Goal: Transaction & Acquisition: Download file/media

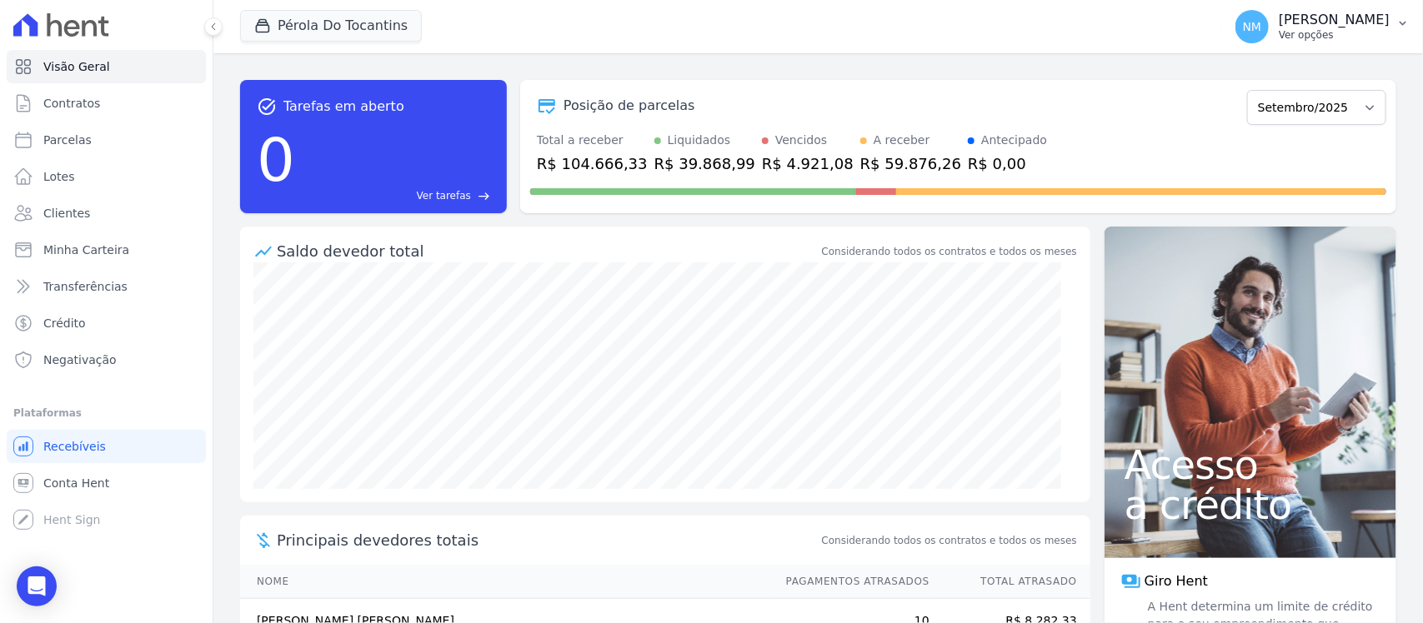
click at [1393, 18] on button "NM [PERSON_NAME] Ver opções" at bounding box center [1322, 26] width 201 height 47
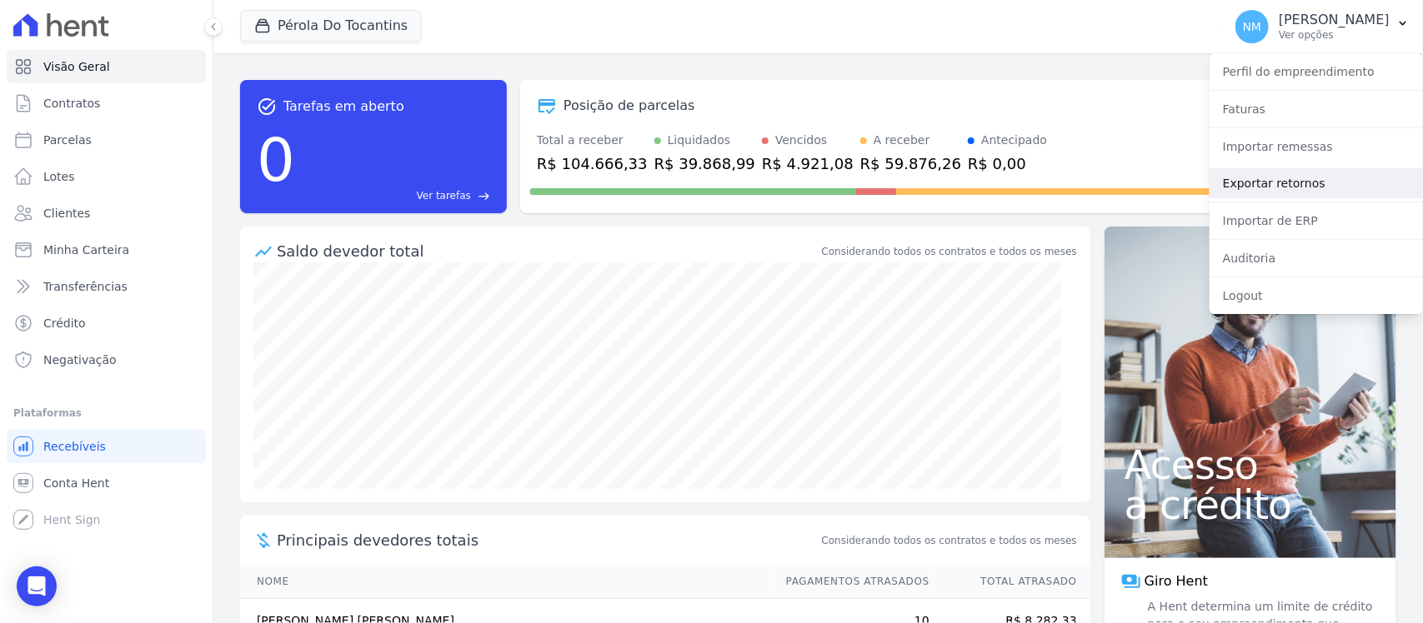
click at [1288, 182] on link "Exportar retornos" at bounding box center [1315, 183] width 213 height 30
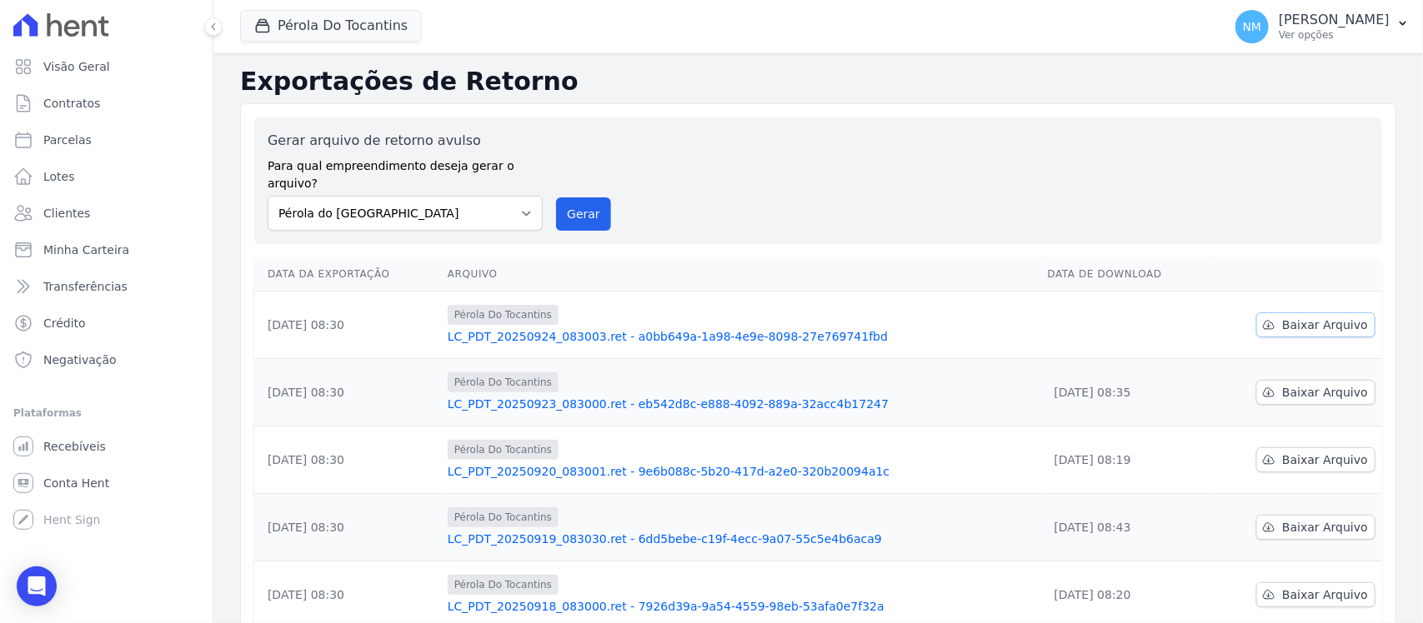
click at [1289, 317] on span "Baixar Arquivo" at bounding box center [1325, 325] width 86 height 17
click at [359, 29] on button "Pérola Do Tocantins" at bounding box center [331, 26] width 182 height 32
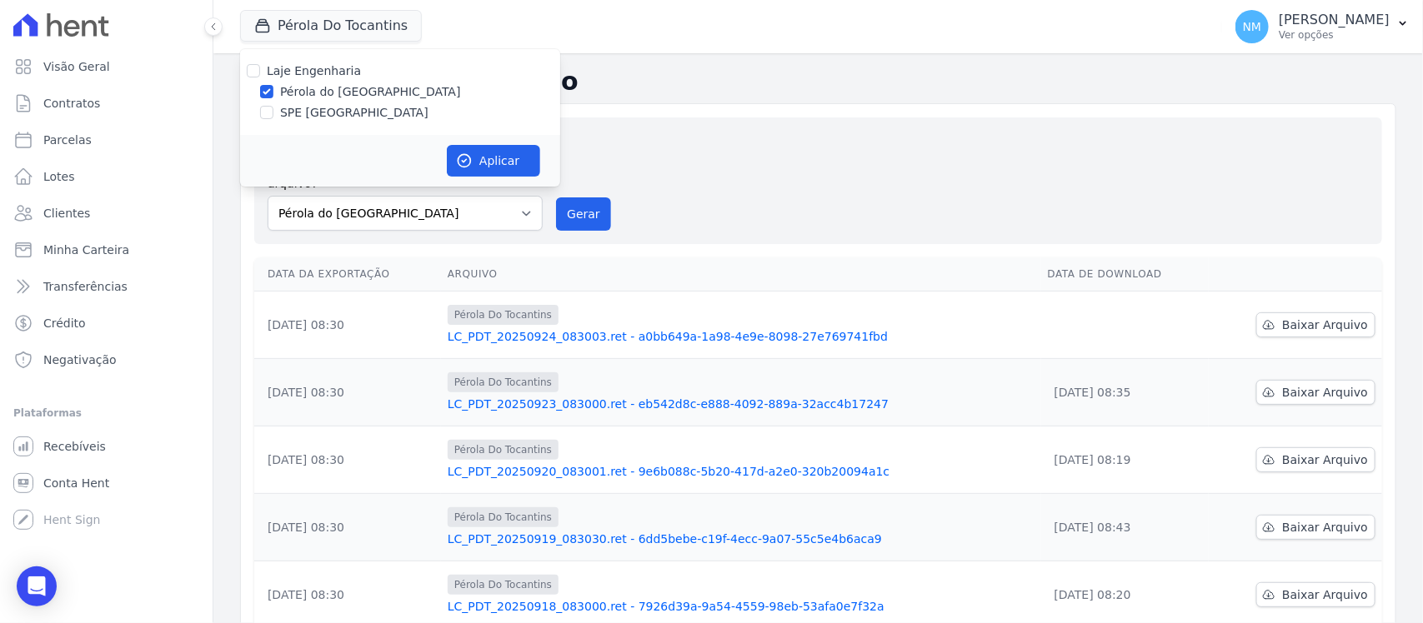
click at [318, 107] on label "SPE [GEOGRAPHIC_DATA]" at bounding box center [354, 113] width 148 height 18
click at [273, 107] on input "SPE [GEOGRAPHIC_DATA]" at bounding box center [266, 112] width 13 height 13
checkbox input "true"
click at [328, 94] on label "Pérola do [GEOGRAPHIC_DATA]" at bounding box center [370, 92] width 181 height 18
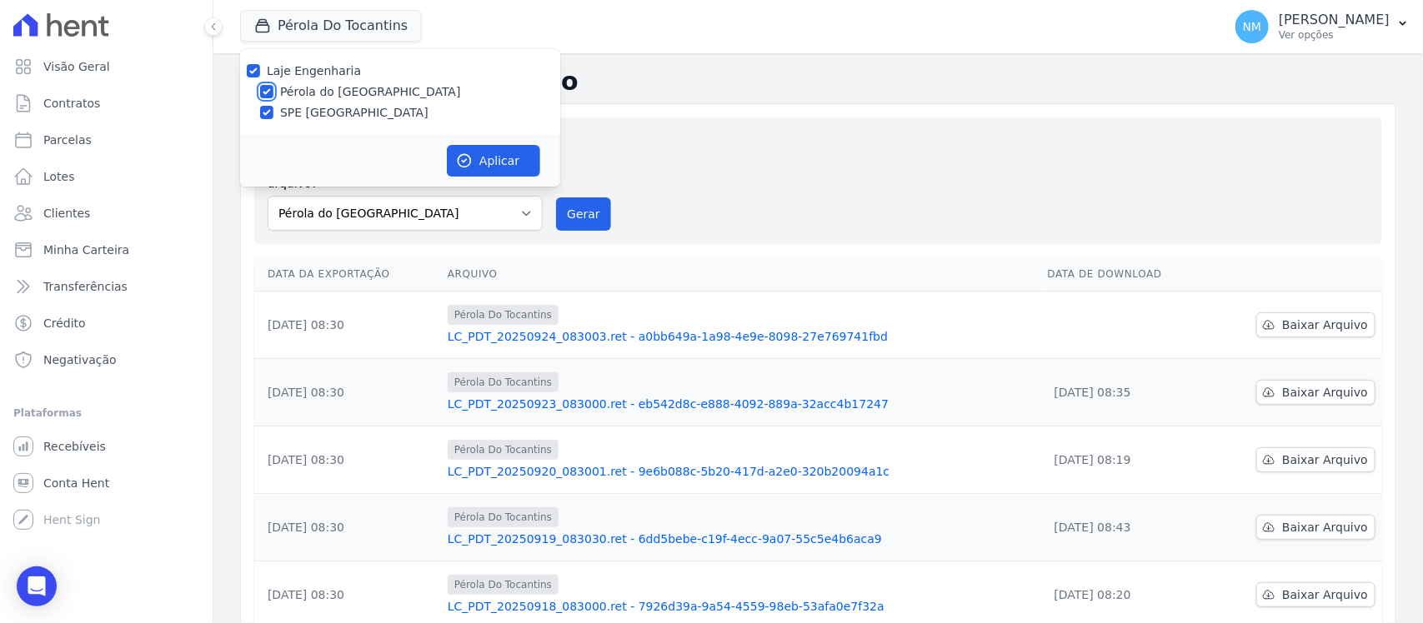
click at [273, 94] on input "Pérola do [GEOGRAPHIC_DATA]" at bounding box center [266, 91] width 13 height 13
checkbox input "false"
click at [492, 156] on button "Aplicar" at bounding box center [493, 161] width 93 height 32
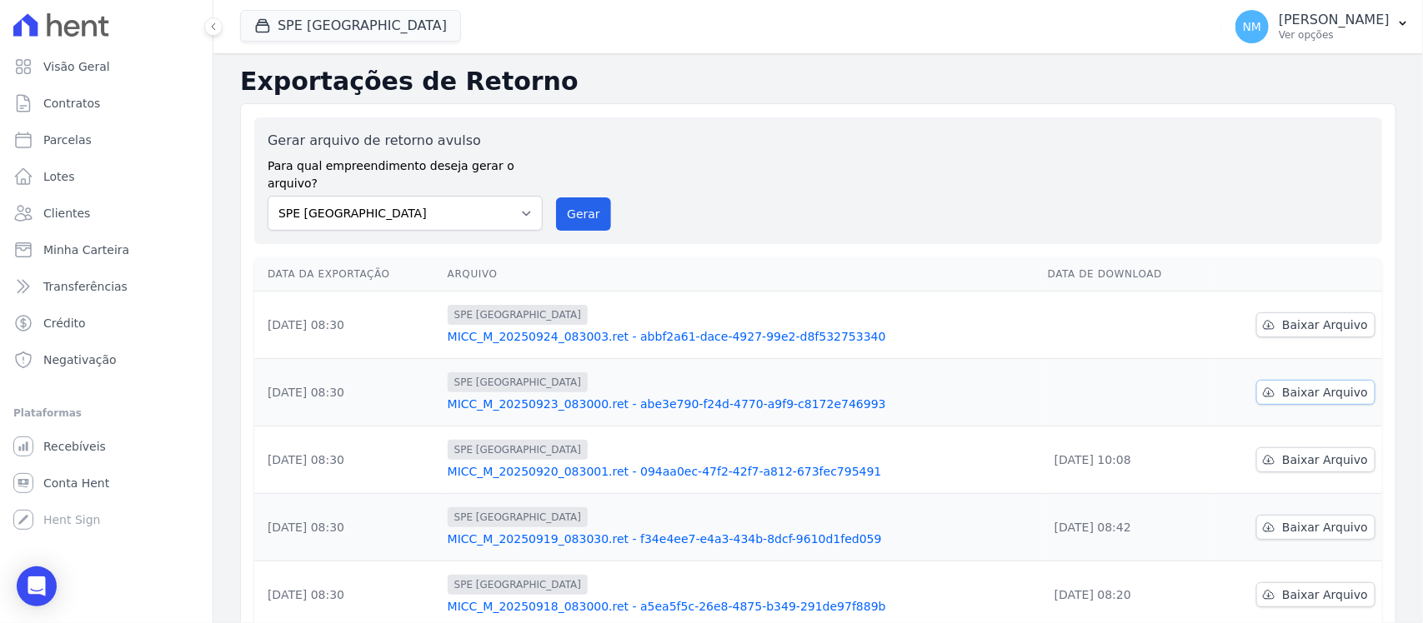
click at [1306, 384] on span "Baixar Arquivo" at bounding box center [1325, 392] width 86 height 17
click at [1285, 317] on span "Baixar Arquivo" at bounding box center [1325, 325] width 86 height 17
click at [315, 19] on button "SPE [GEOGRAPHIC_DATA]" at bounding box center [350, 26] width 221 height 32
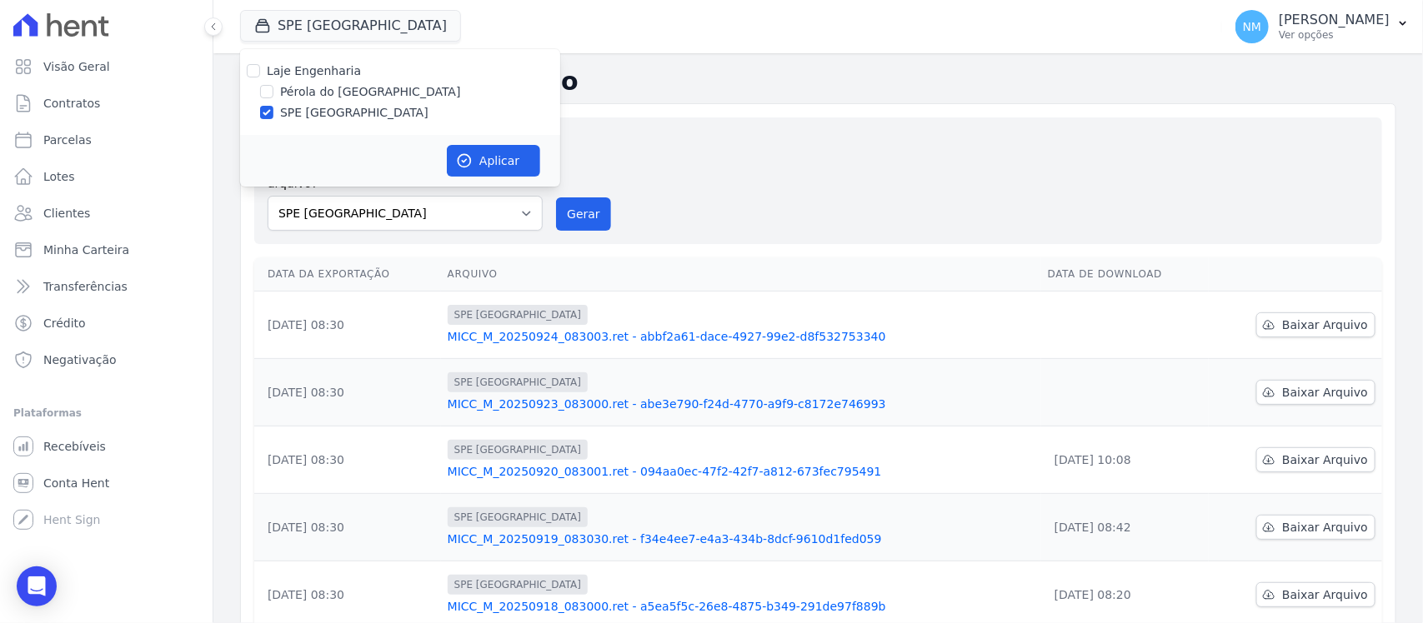
click at [309, 89] on label "Pérola do [GEOGRAPHIC_DATA]" at bounding box center [370, 92] width 181 height 18
click at [273, 89] on input "Pérola do [GEOGRAPHIC_DATA]" at bounding box center [266, 91] width 13 height 13
checkbox input "true"
click at [302, 106] on label "SPE [GEOGRAPHIC_DATA]" at bounding box center [354, 113] width 148 height 18
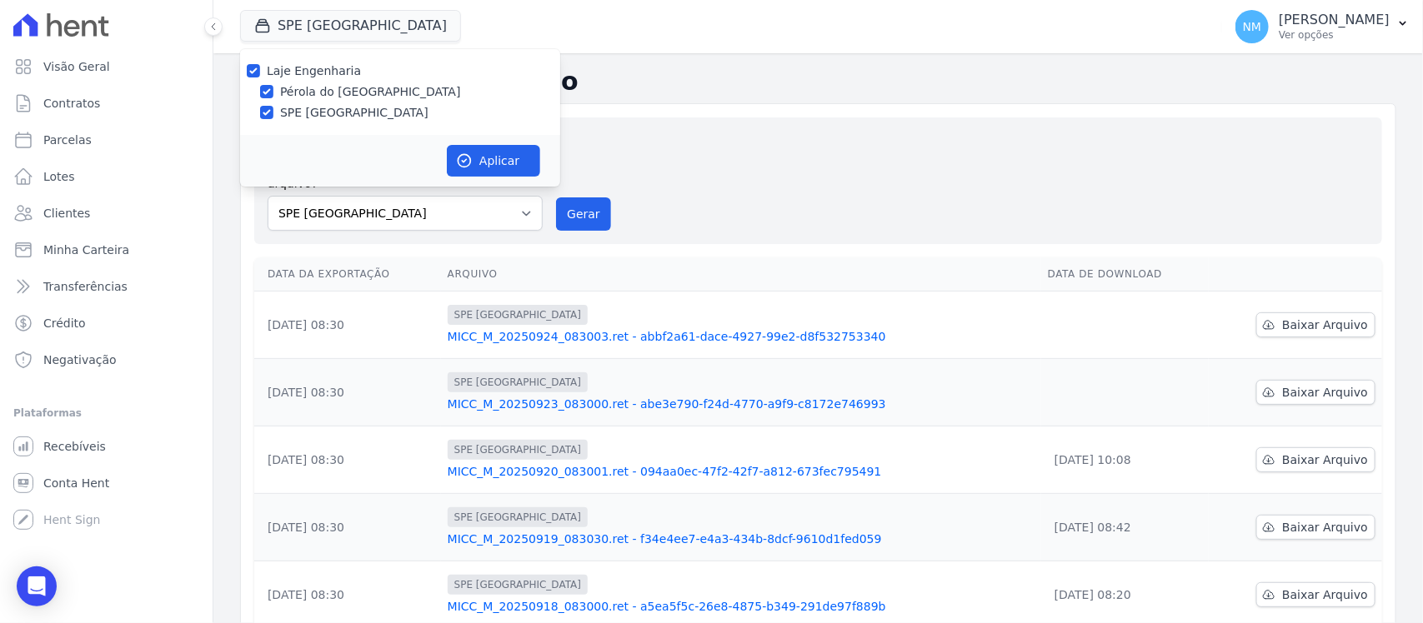
click at [273, 106] on input "SPE [GEOGRAPHIC_DATA]" at bounding box center [266, 112] width 13 height 13
checkbox input "false"
click at [497, 156] on button "Aplicar" at bounding box center [493, 161] width 93 height 32
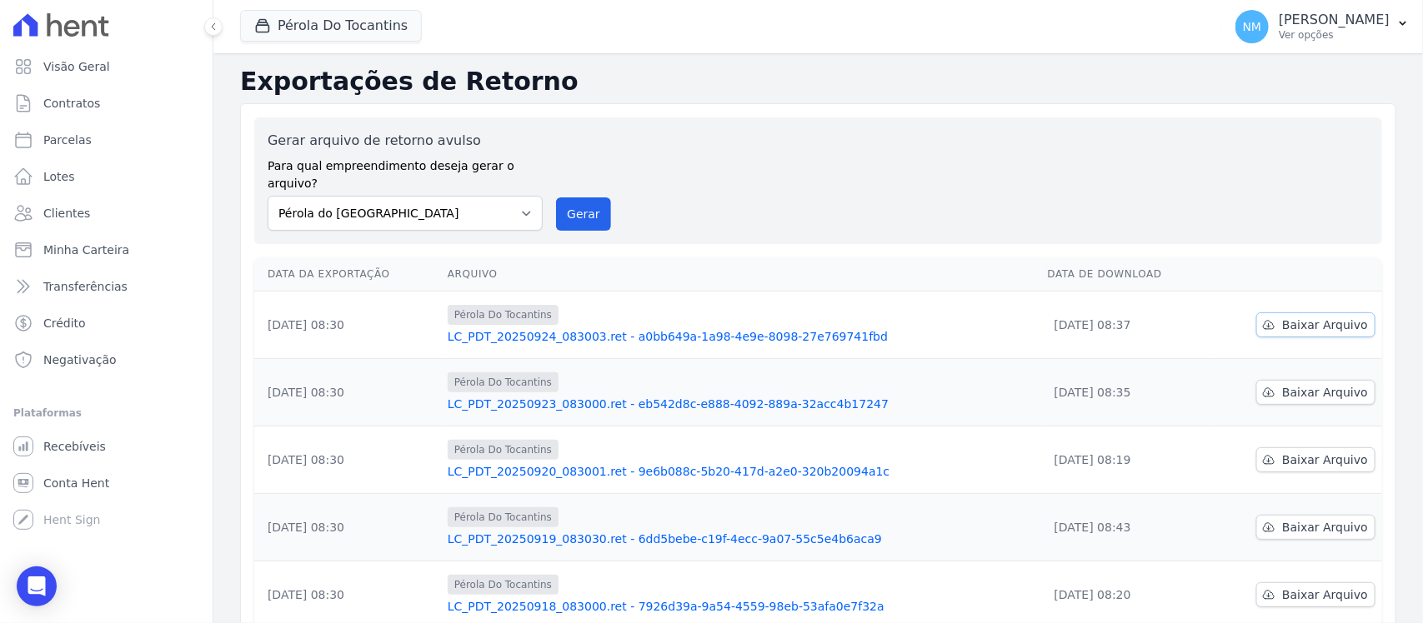
click at [1303, 317] on span "Baixar Arquivo" at bounding box center [1325, 325] width 86 height 17
click at [1293, 384] on span "Baixar Arquivo" at bounding box center [1325, 392] width 86 height 17
